Goal: Entertainment & Leisure: Consume media (video, audio)

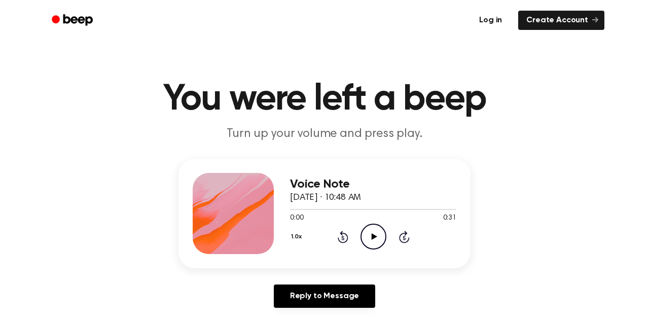
click at [489, 20] on link "Log in" at bounding box center [490, 20] width 43 height 23
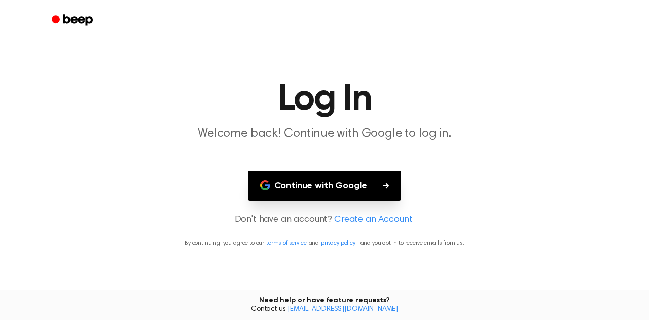
click at [352, 193] on button "Continue with Google" at bounding box center [325, 186] width 154 height 30
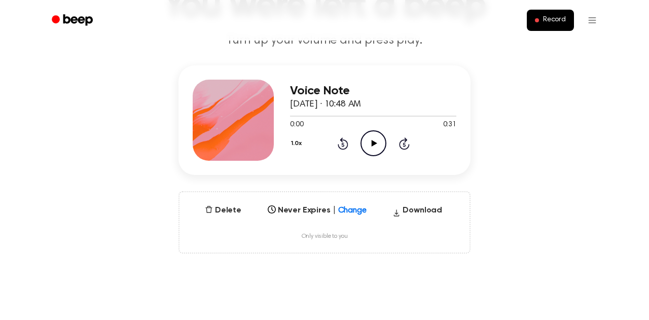
scroll to position [93, 0]
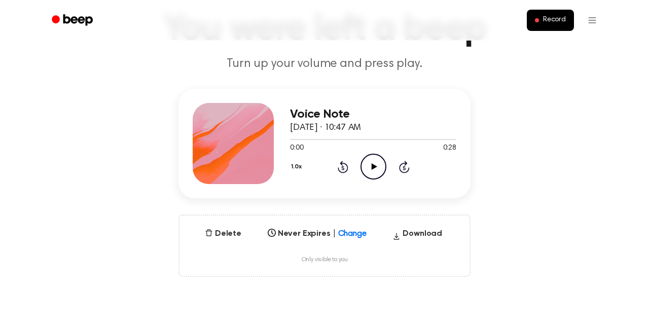
scroll to position [70, 0]
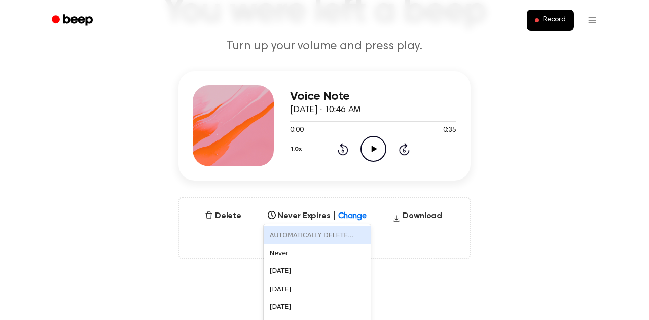
scroll to position [107, 0]
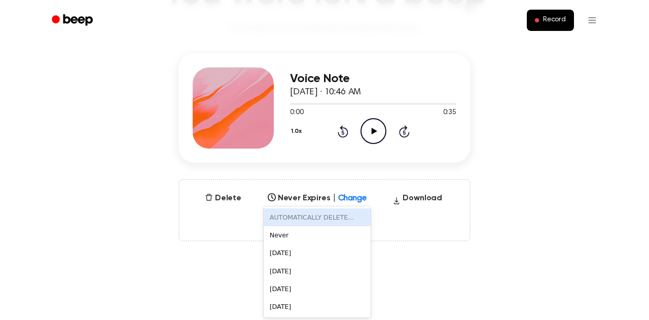
click at [304, 202] on div "6 results available. Use Up and Down to choose options, press Enter to select t…" at bounding box center [317, 195] width 107 height 14
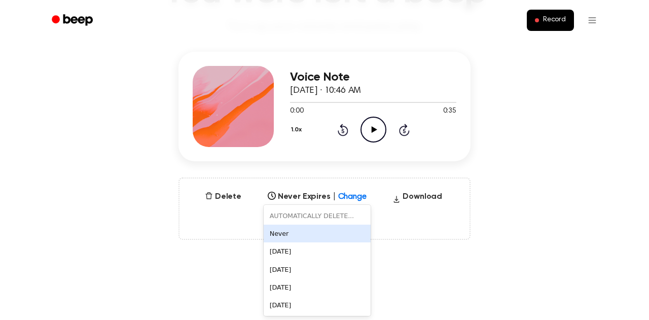
click at [300, 228] on div "Never" at bounding box center [317, 234] width 107 height 18
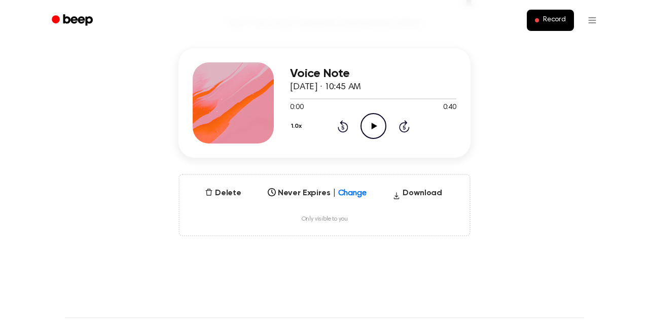
scroll to position [113, 0]
